Goal: Task Accomplishment & Management: Use online tool/utility

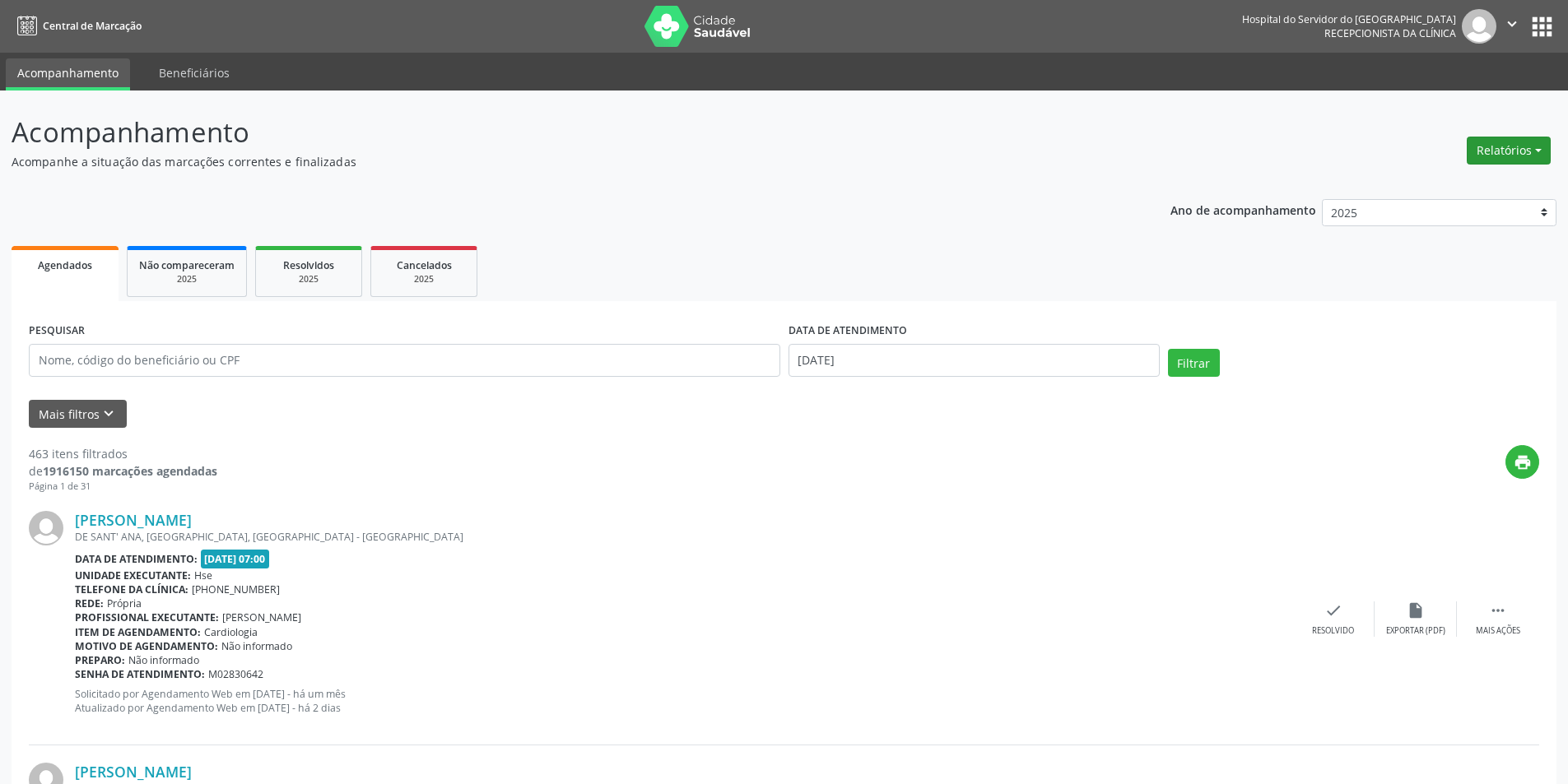
click at [1494, 156] on button "Relatórios" at bounding box center [1508, 150] width 84 height 28
click at [1472, 183] on link "Agendamentos" at bounding box center [1462, 186] width 177 height 23
select select "8"
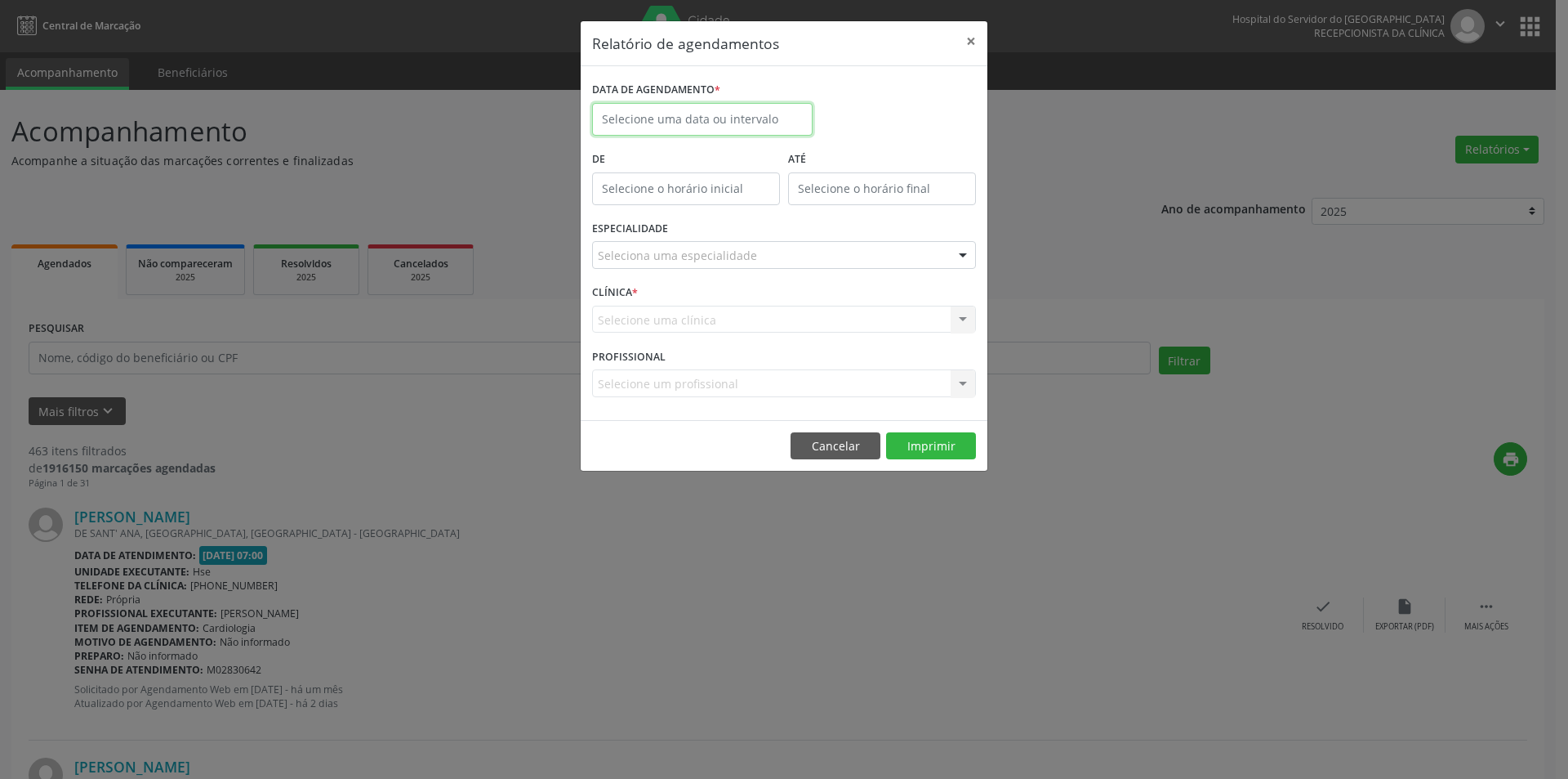
click at [633, 130] on body "Central de Marcação Hospital do Servidor do [GEOGRAPHIC_DATA] Recepcionista da …" at bounding box center [784, 390] width 1568 height 779
click at [648, 239] on span "8" at bounding box center [645, 237] width 32 height 32
type input "[DATE]"
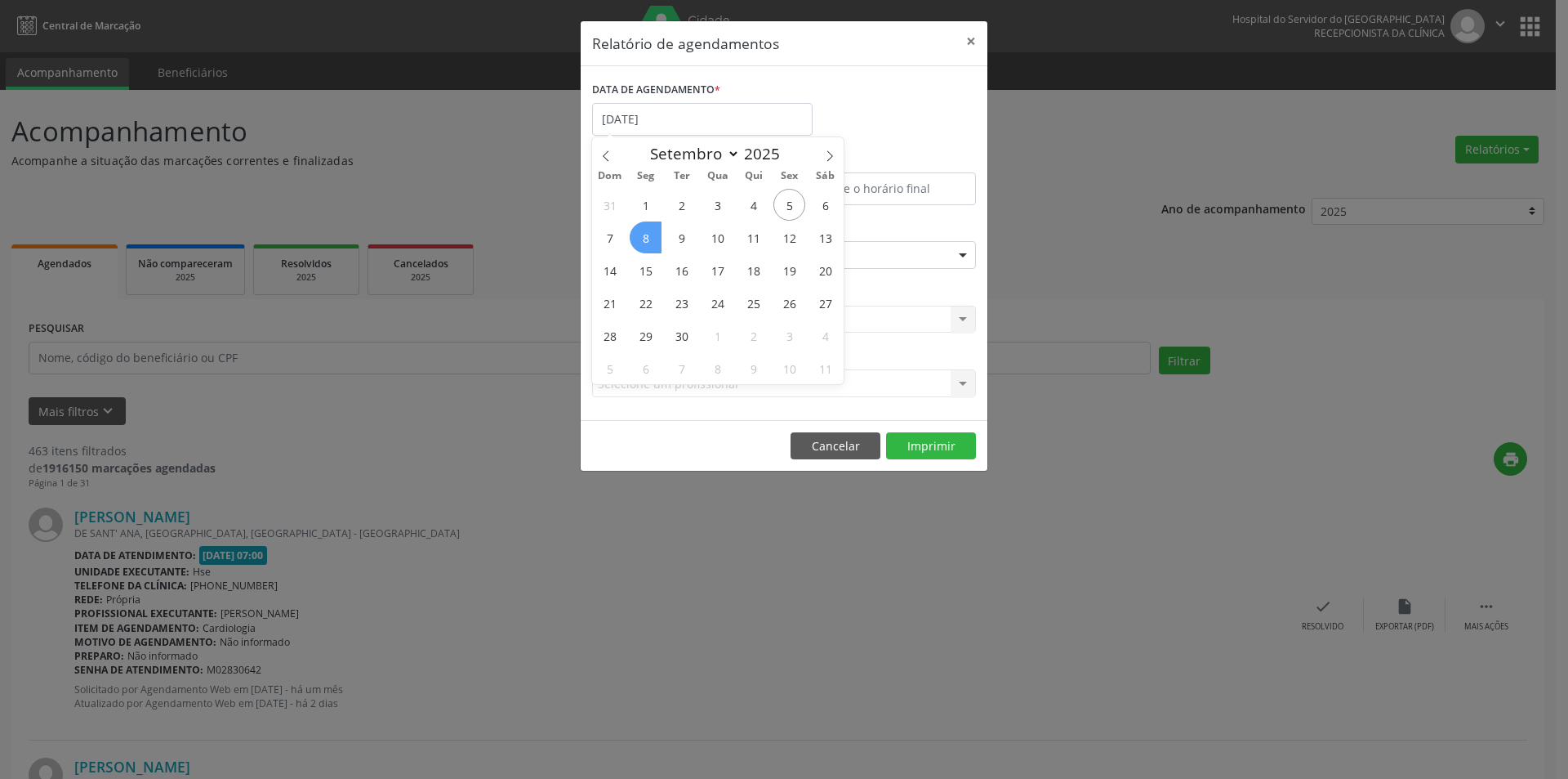
click at [648, 239] on span "8" at bounding box center [645, 237] width 32 height 32
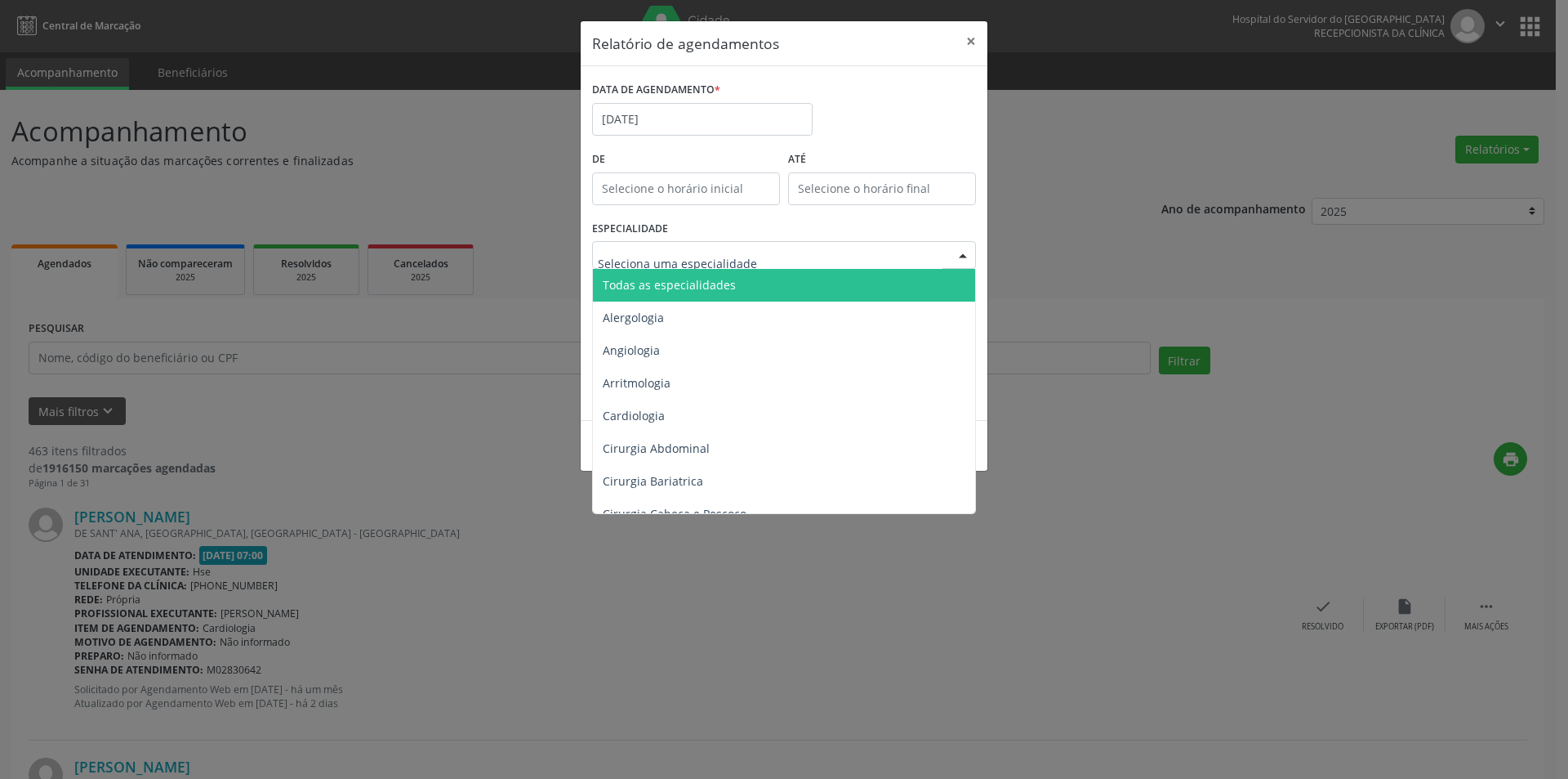
click at [652, 289] on span "Todas as especialidades" at bounding box center [669, 285] width 133 height 15
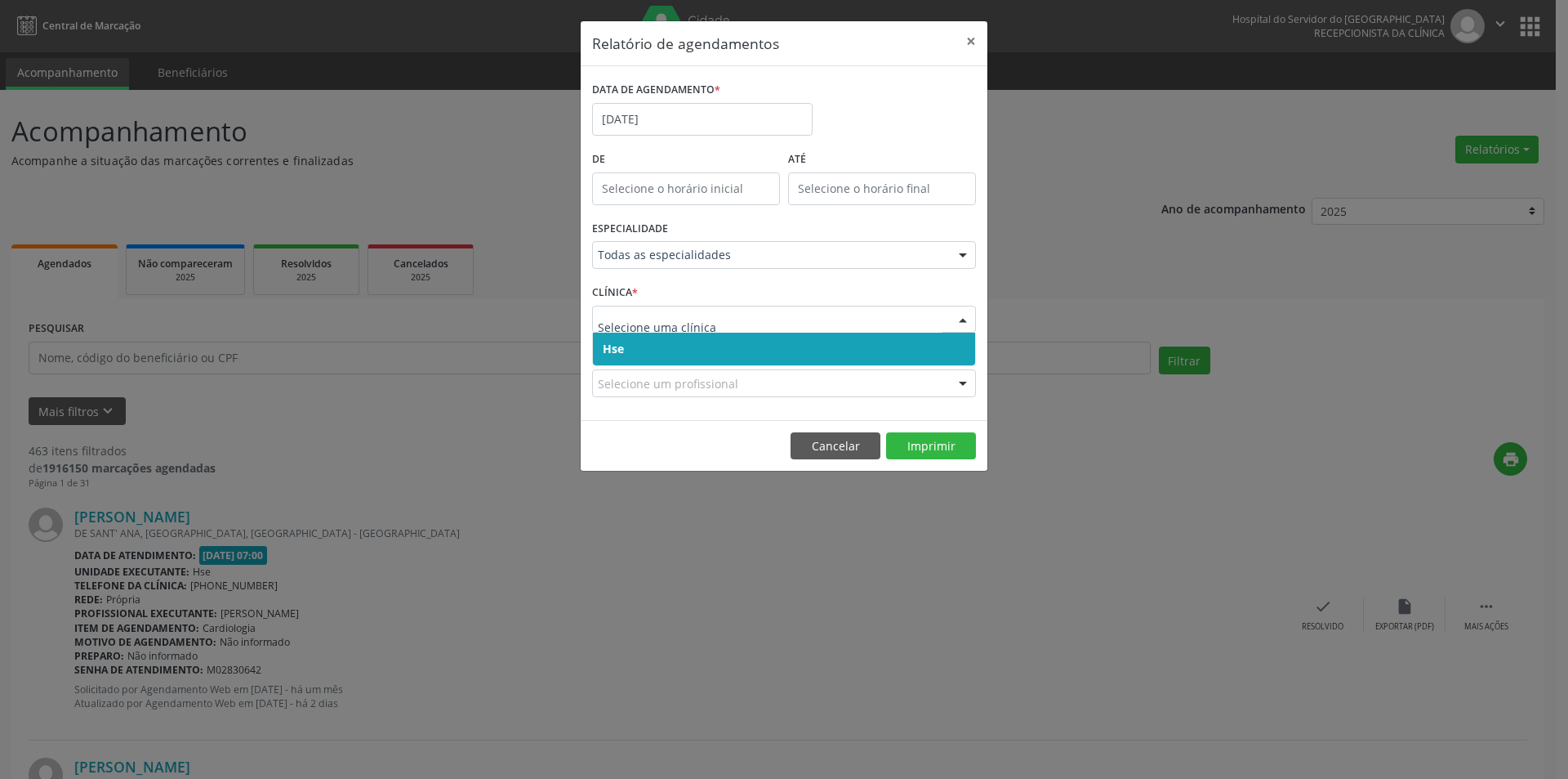
click at [688, 362] on span "Hse" at bounding box center [784, 349] width 383 height 33
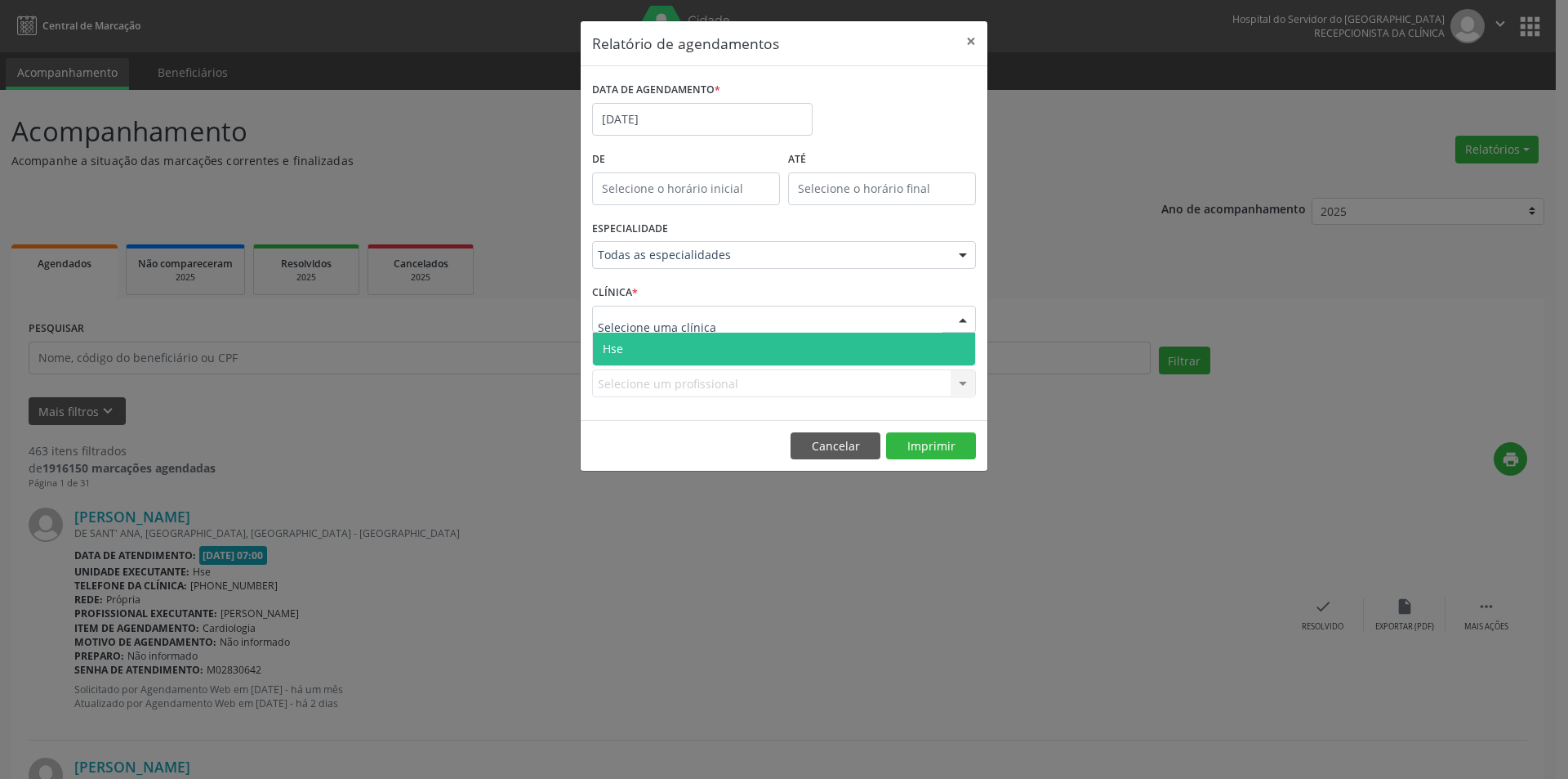
click at [682, 342] on span "Hse" at bounding box center [784, 349] width 383 height 33
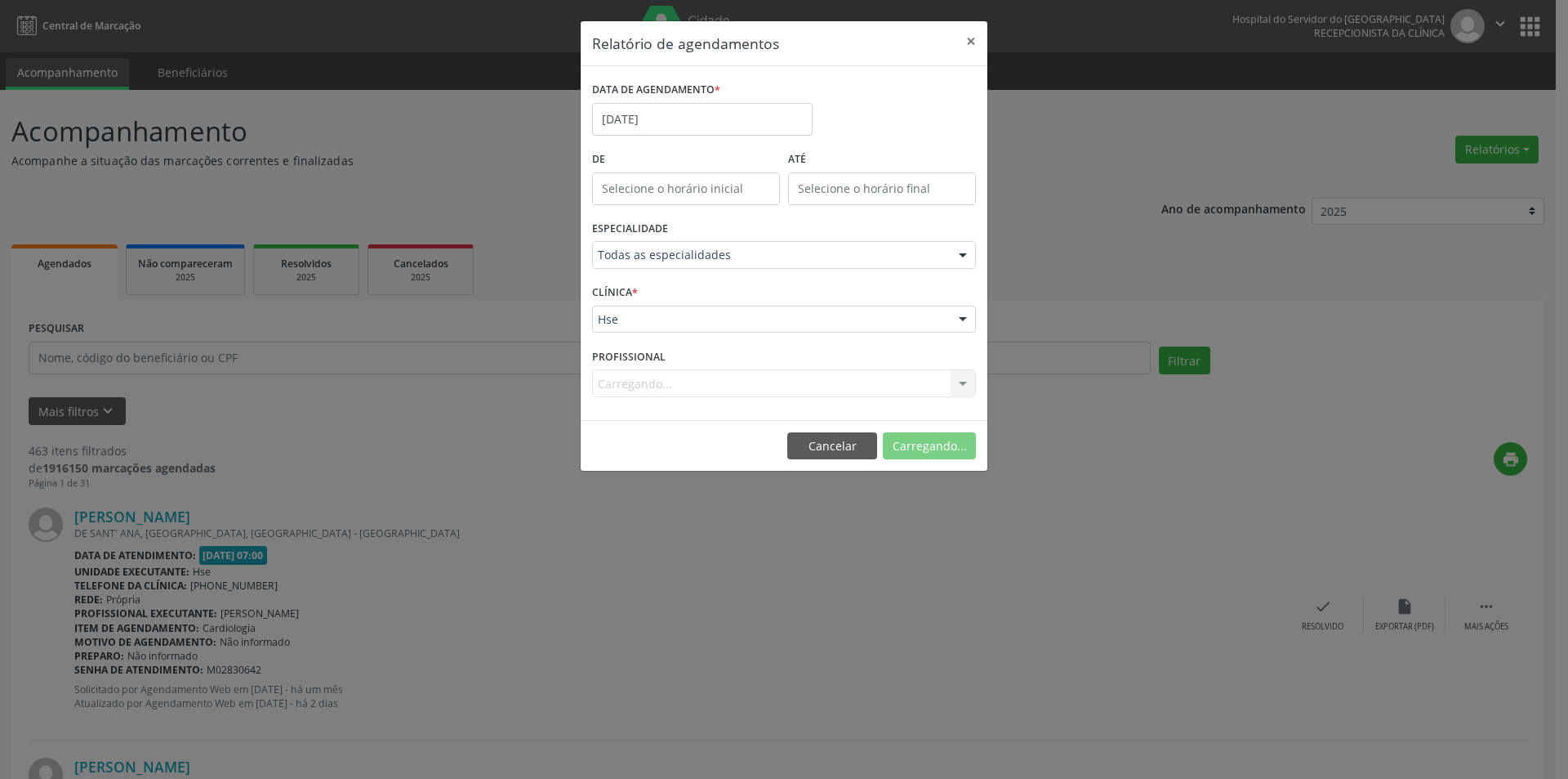
click at [671, 380] on div "Carregando... Nenhum resultado encontrado para: " " Não há nenhuma opção para s…" at bounding box center [784, 383] width 384 height 28
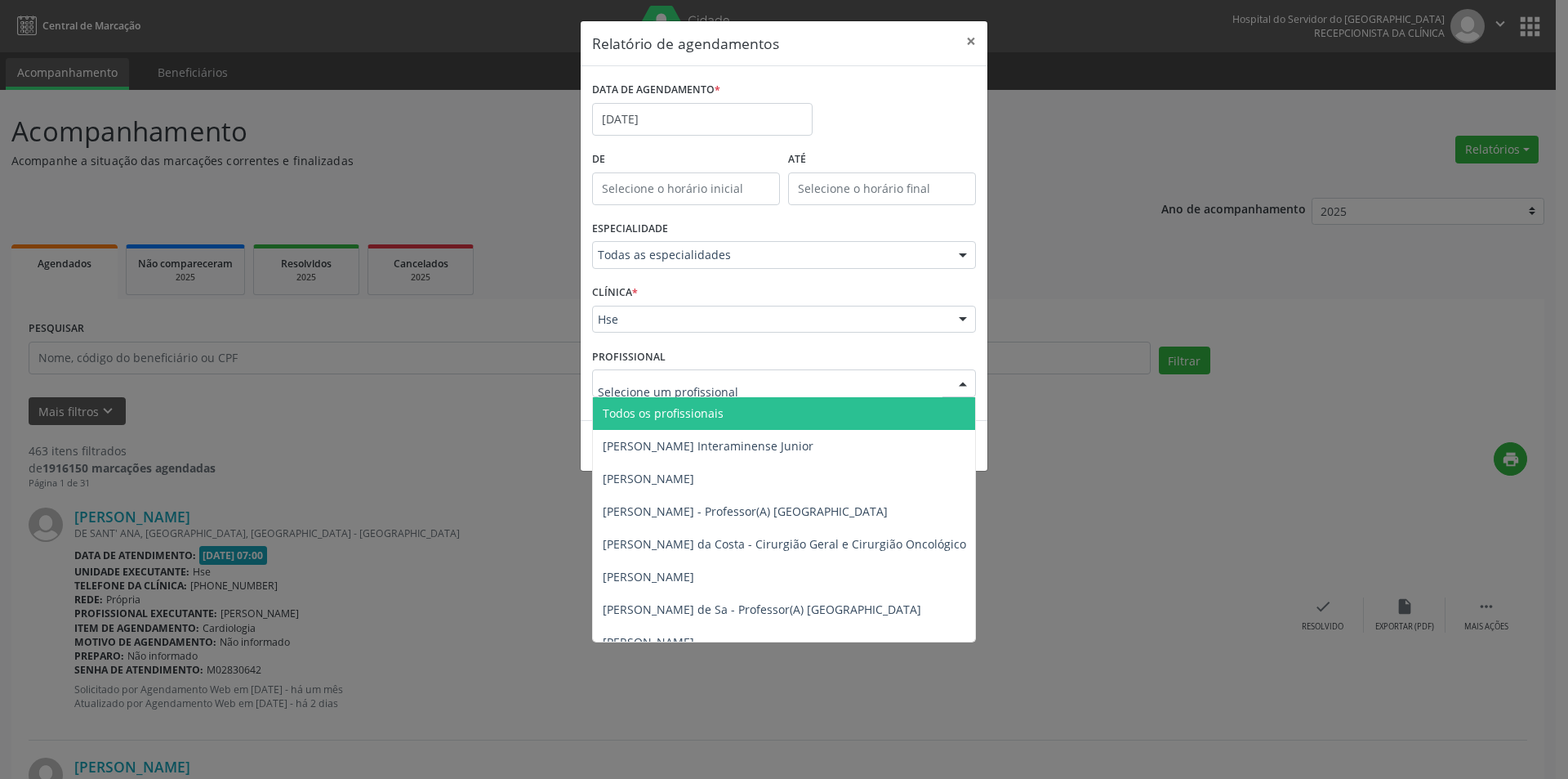
click at [675, 416] on span "Todos os profissionais" at bounding box center [663, 413] width 121 height 15
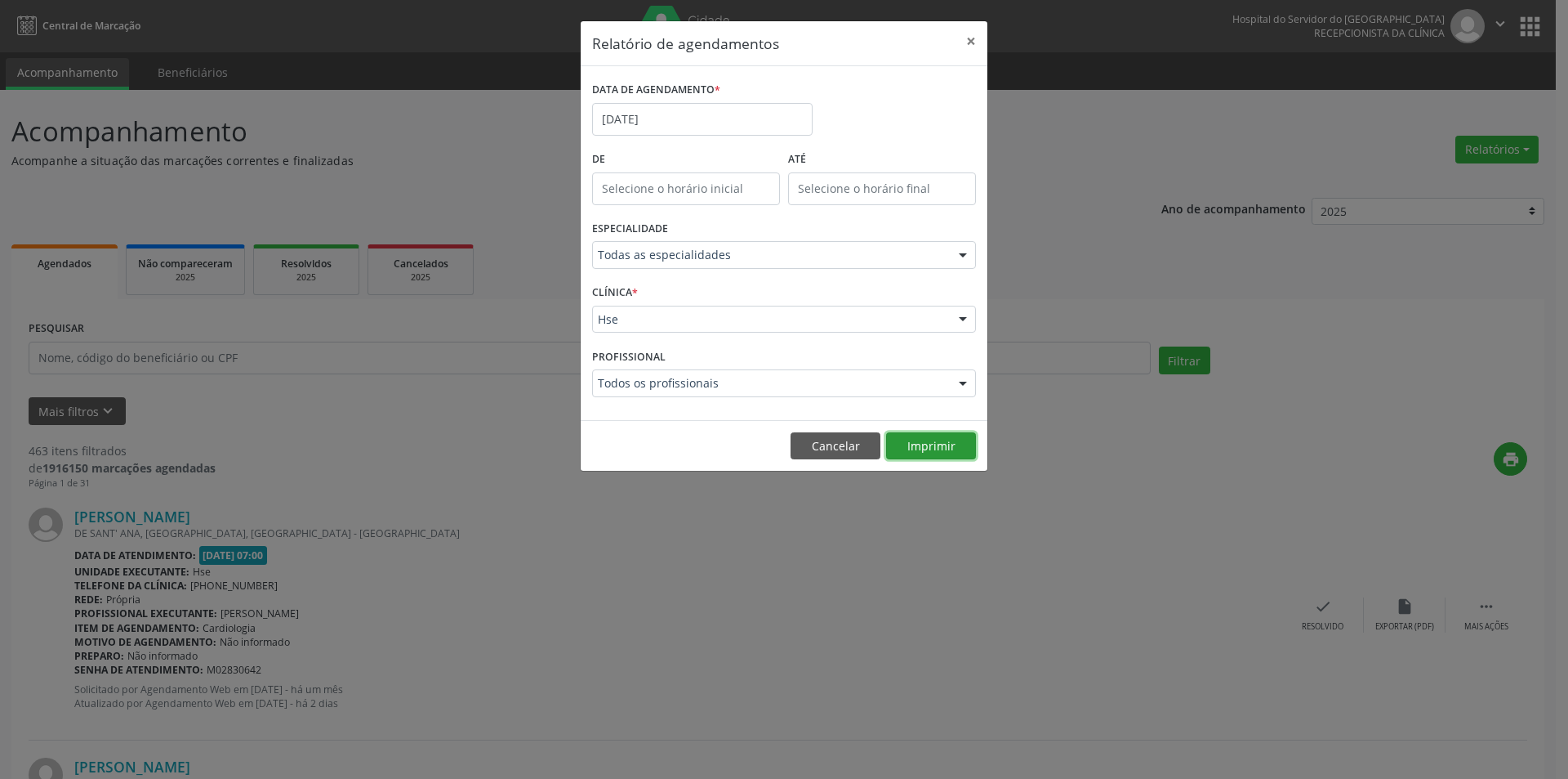
click at [909, 448] on button "Imprimir" at bounding box center [931, 445] width 89 height 28
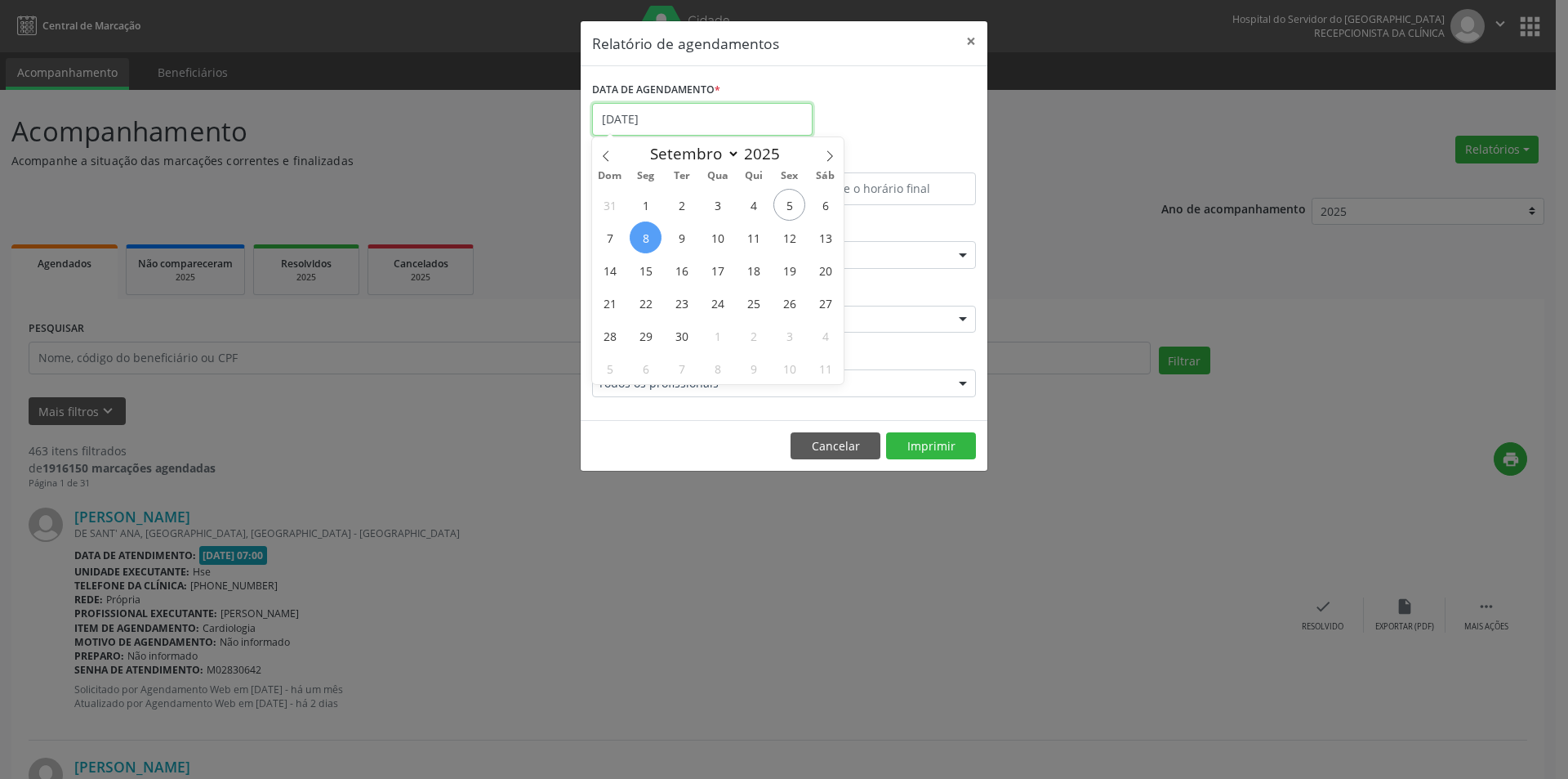
click at [680, 114] on input "[DATE]" at bounding box center [702, 119] width 220 height 33
click at [826, 204] on span "6" at bounding box center [825, 204] width 32 height 32
type input "[DATE]"
click at [826, 204] on span "6" at bounding box center [825, 204] width 32 height 32
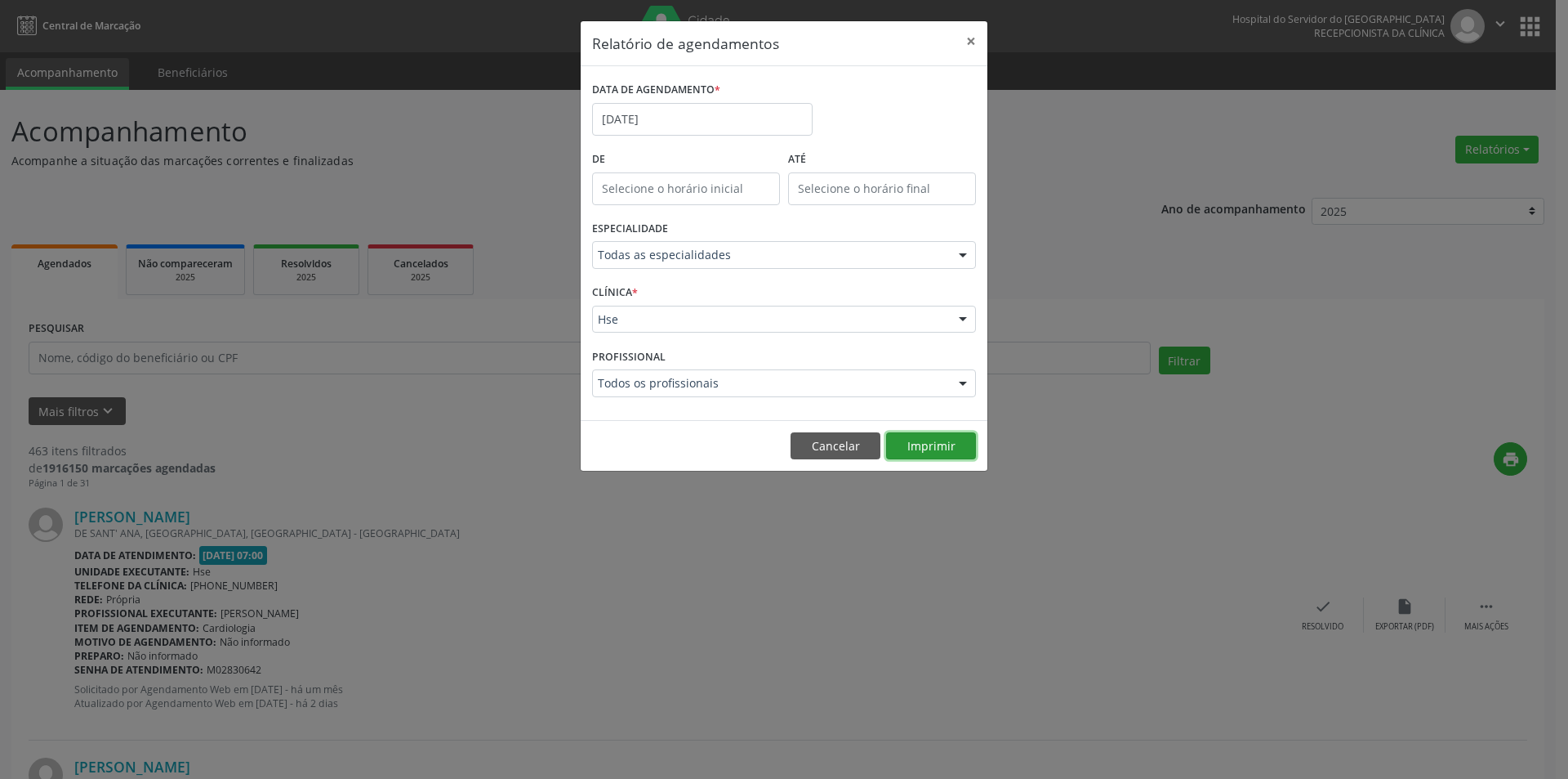
click at [924, 440] on button "Imprimir" at bounding box center [931, 445] width 89 height 28
